Goal: Information Seeking & Learning: Learn about a topic

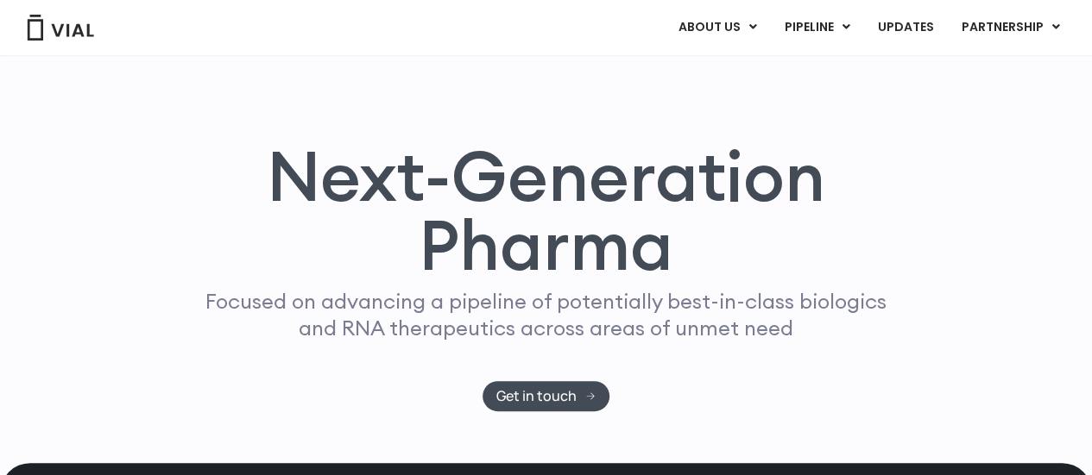
scroll to position [68, 0]
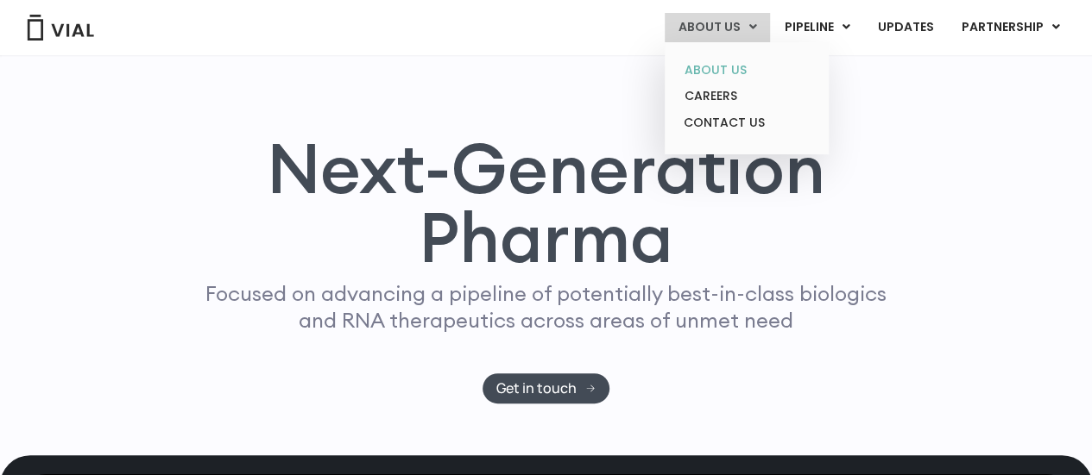
click at [733, 64] on link "ABOUT US" at bounding box center [745, 70] width 151 height 27
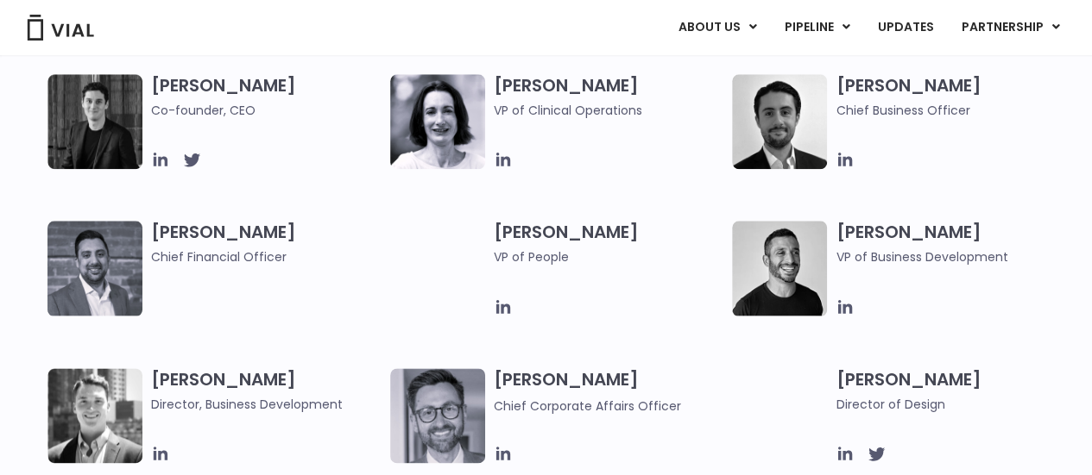
scroll to position [868, 0]
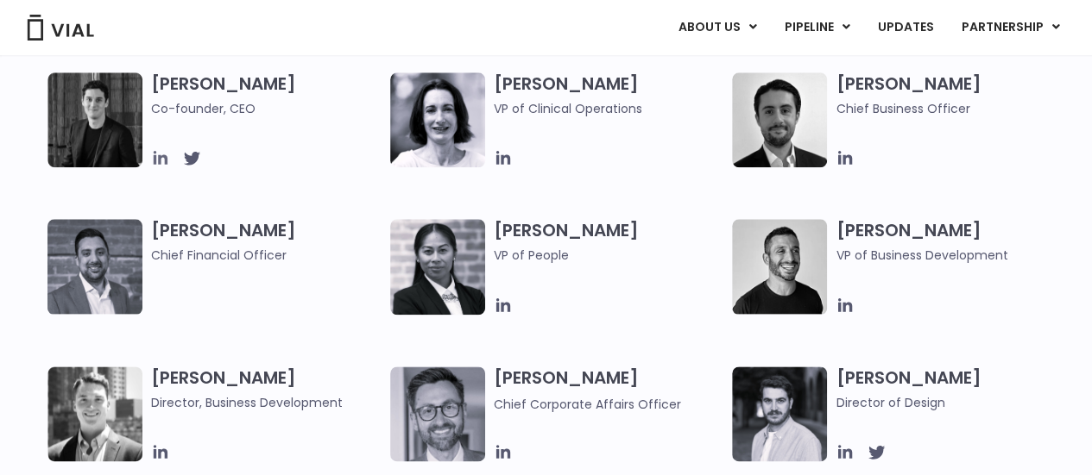
click at [164, 161] on icon at bounding box center [161, 158] width 14 height 14
click at [153, 156] on icon at bounding box center [160, 157] width 19 height 19
click at [506, 167] on icon at bounding box center [503, 157] width 19 height 19
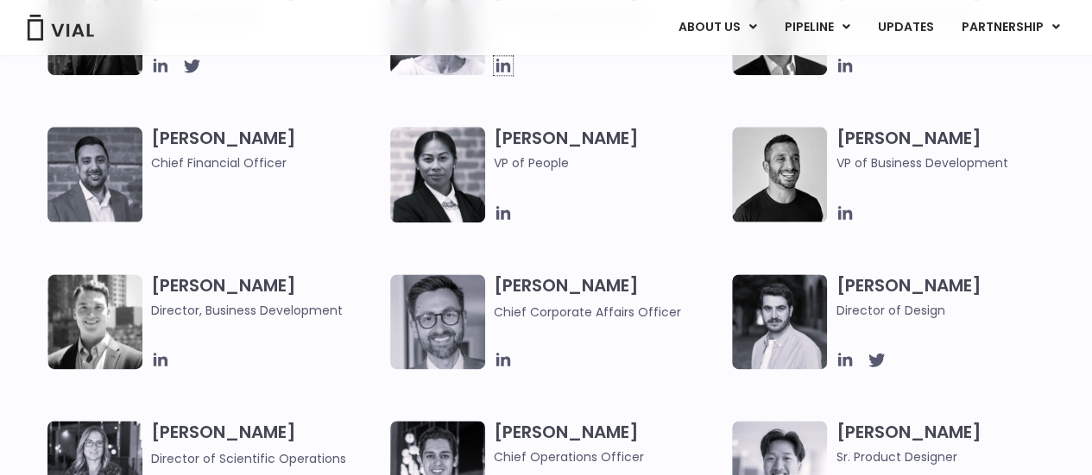
scroll to position [962, 0]
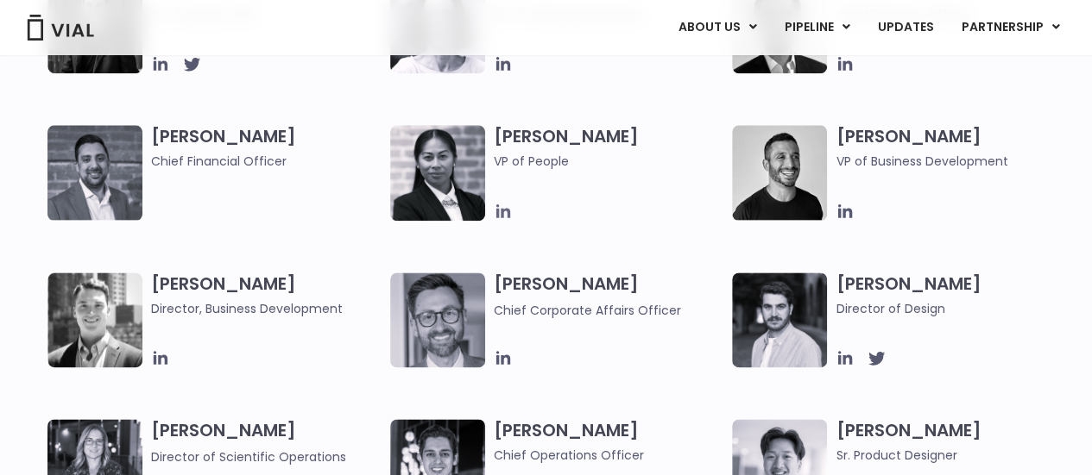
click at [500, 203] on icon at bounding box center [503, 211] width 19 height 19
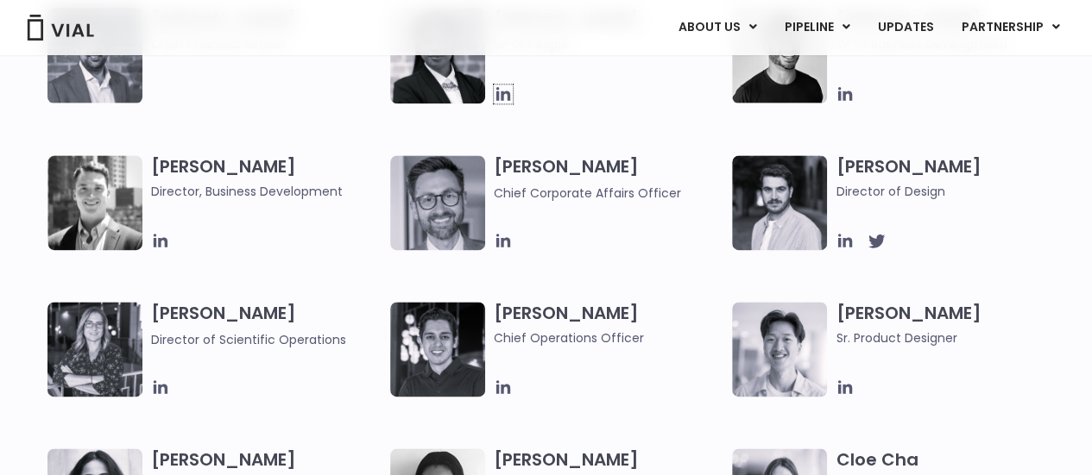
scroll to position [1080, 0]
click at [502, 385] on icon at bounding box center [502, 387] width 14 height 14
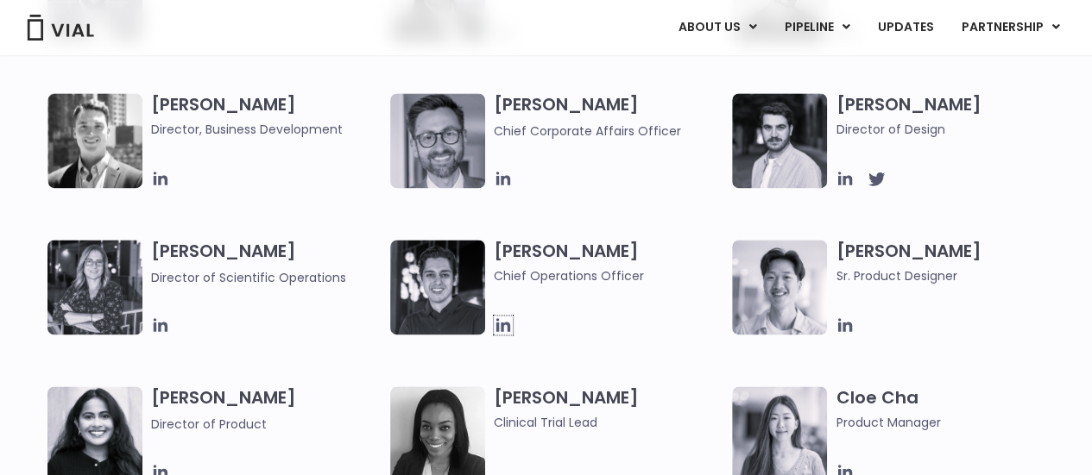
scroll to position [1142, 0]
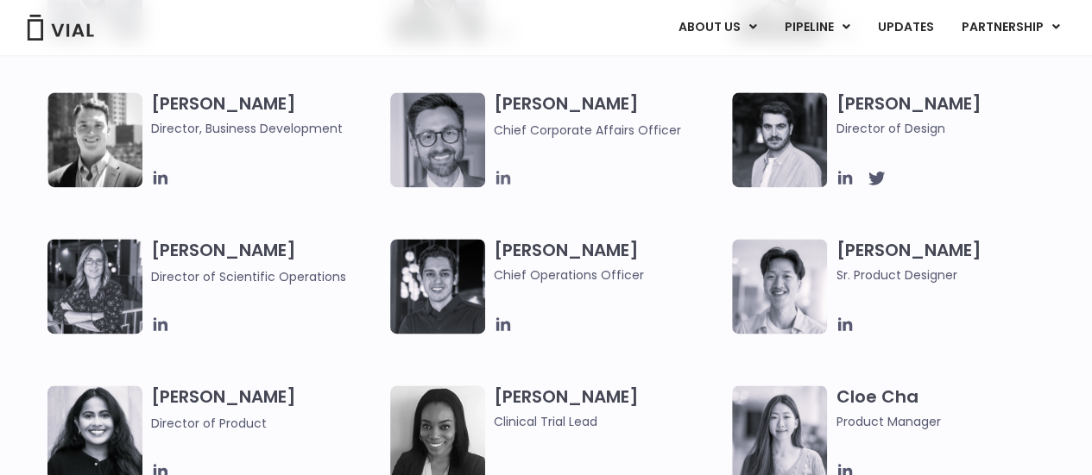
click at [504, 175] on icon at bounding box center [502, 178] width 14 height 14
click at [512, 321] on icon at bounding box center [503, 324] width 19 height 19
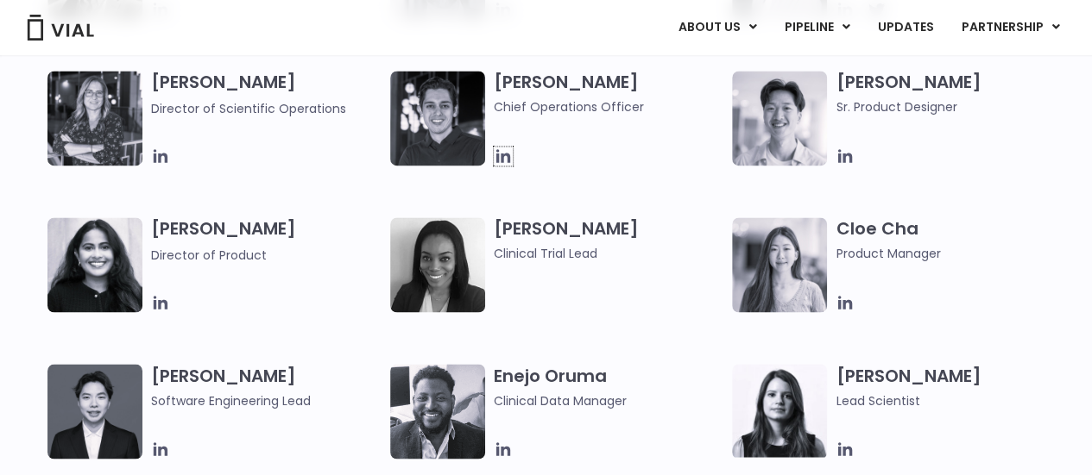
scroll to position [1315, 0]
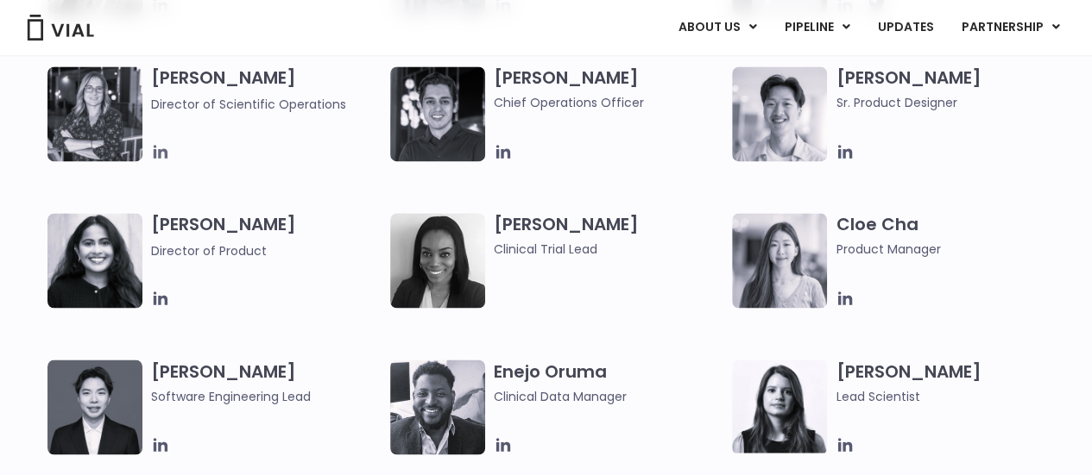
click at [160, 153] on icon at bounding box center [161, 152] width 14 height 14
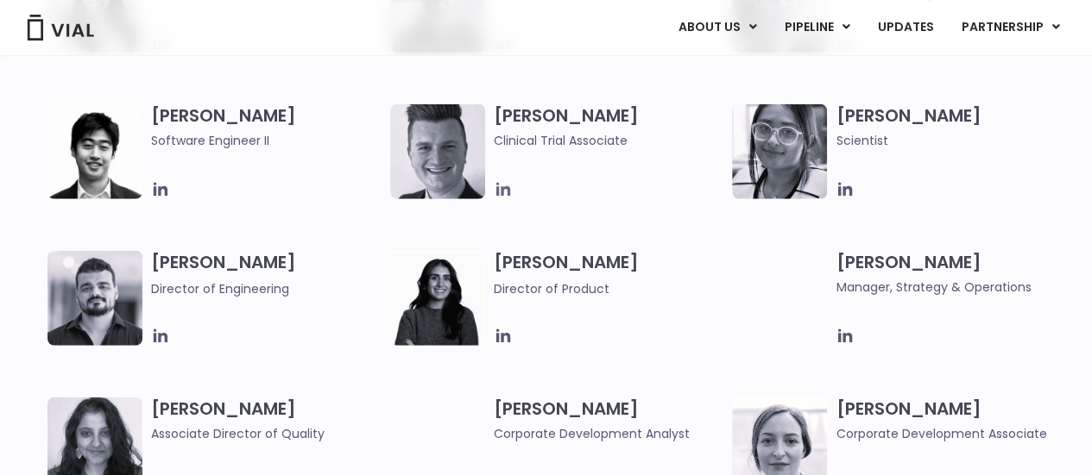
scroll to position [2245, 0]
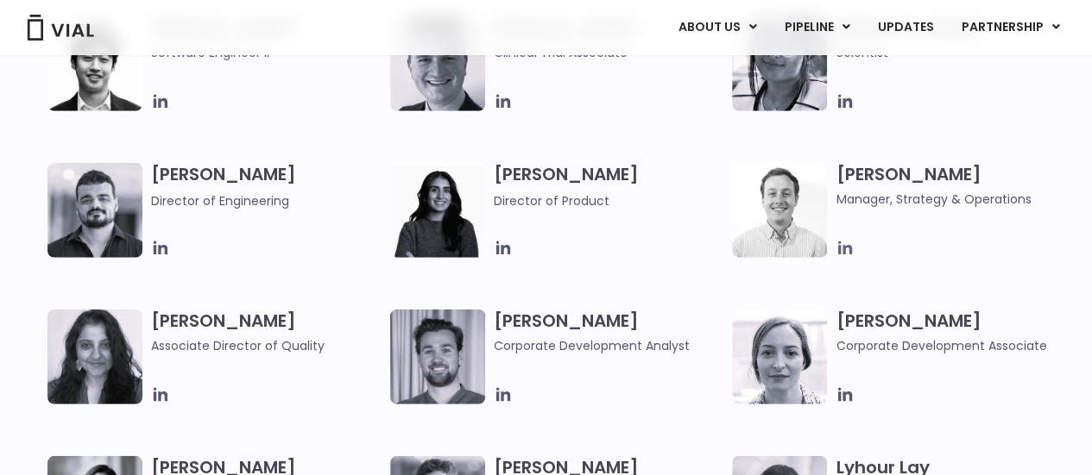
click at [846, 251] on icon at bounding box center [844, 248] width 19 height 19
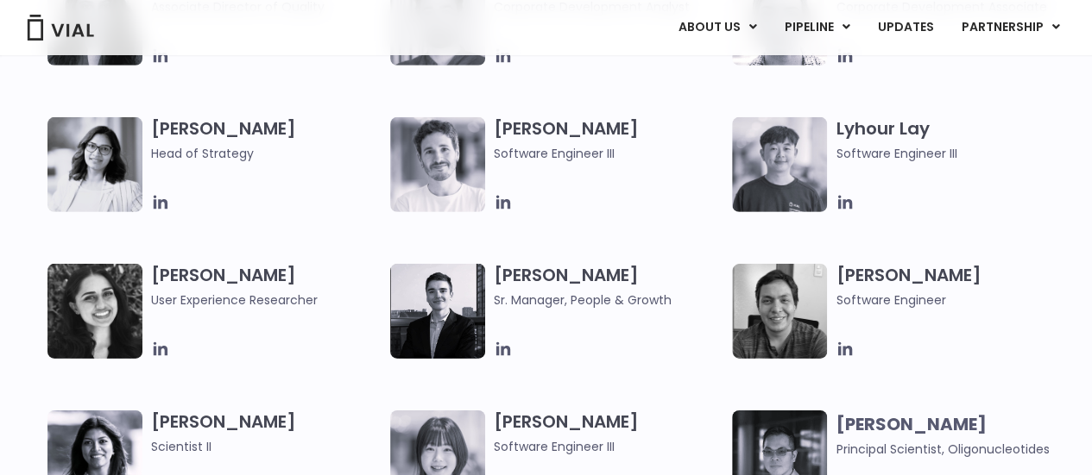
scroll to position [2585, 0]
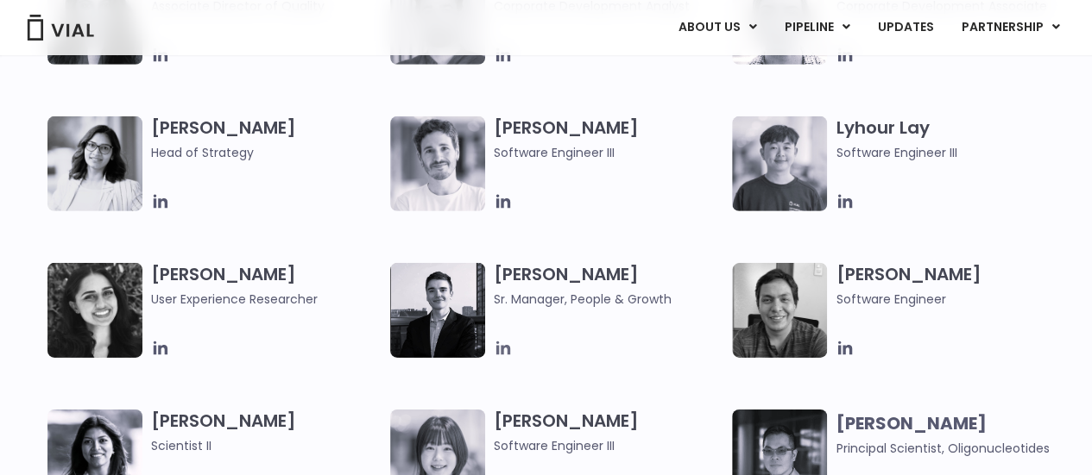
click at [503, 356] on icon at bounding box center [503, 348] width 19 height 19
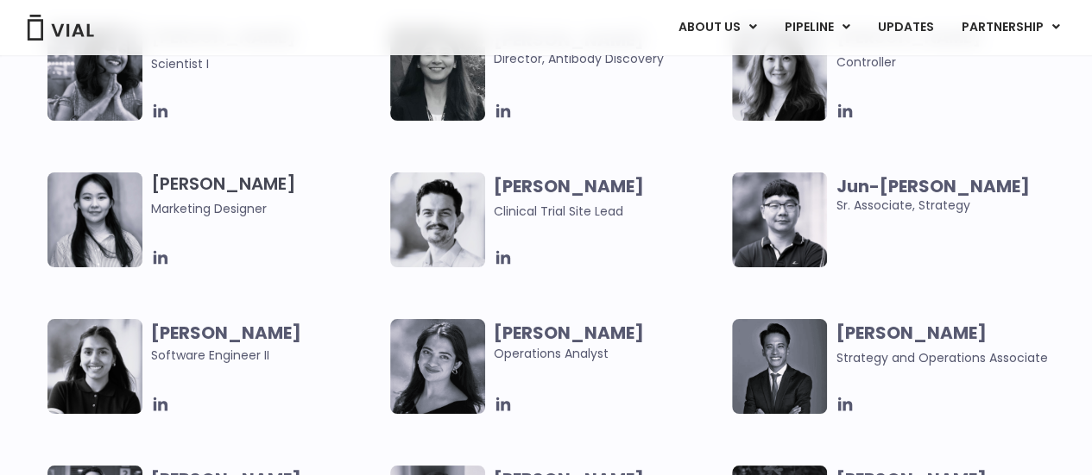
scroll to position [3117, 0]
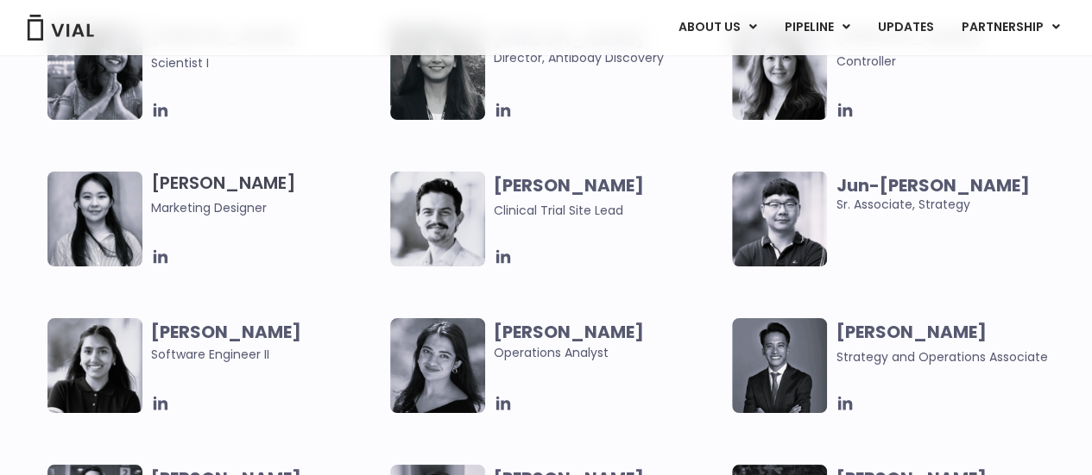
click at [490, 255] on div "[PERSON_NAME] Clinical Trial Site Lead" at bounding box center [561, 219] width 343 height 95
click at [502, 251] on icon at bounding box center [503, 257] width 19 height 19
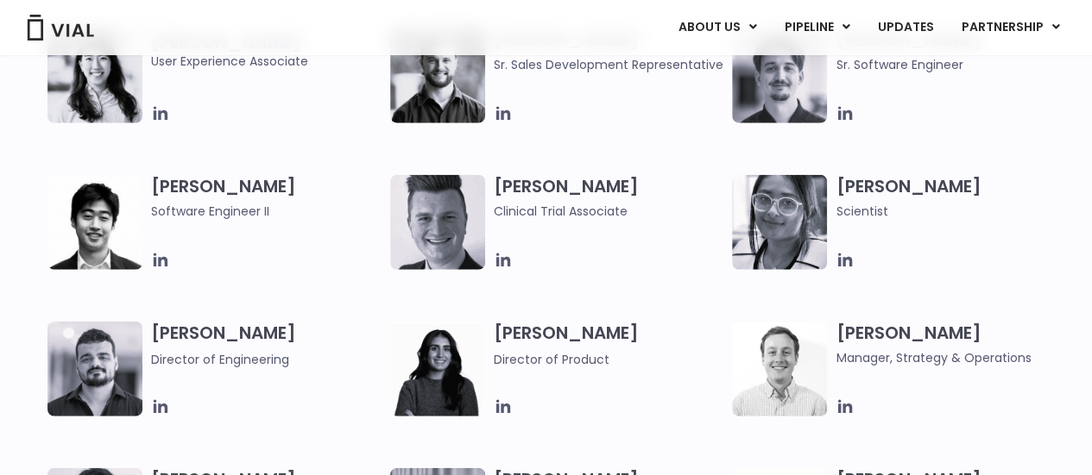
scroll to position [2045, 0]
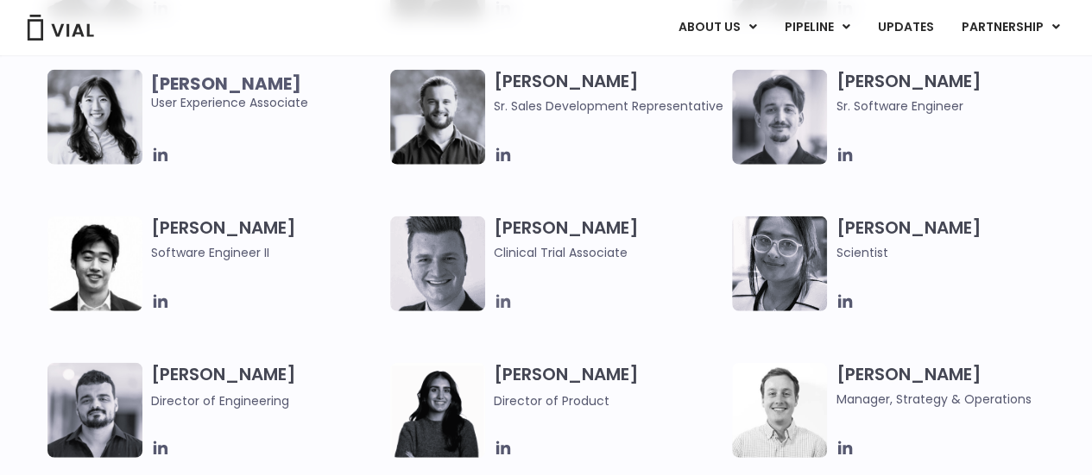
click at [497, 308] on icon at bounding box center [503, 302] width 19 height 19
